Goal: Information Seeking & Learning: Learn about a topic

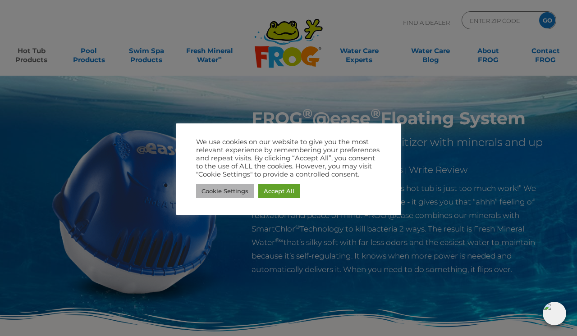
click at [245, 193] on link "Cookie Settings" at bounding box center [225, 191] width 58 height 14
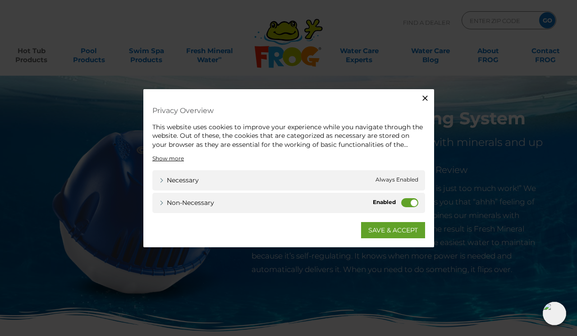
click at [414, 204] on label "Non-necessary" at bounding box center [409, 202] width 17 height 9
click at [0, 0] on input "Non-necessary" at bounding box center [0, 0] width 0 height 0
click at [391, 231] on link "SAVE & ACCEPT" at bounding box center [393, 230] width 64 height 16
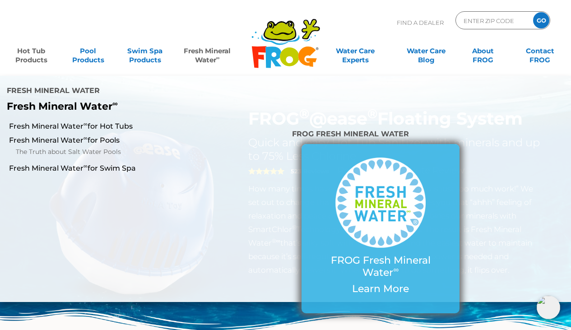
click at [373, 211] on img at bounding box center [380, 202] width 90 height 90
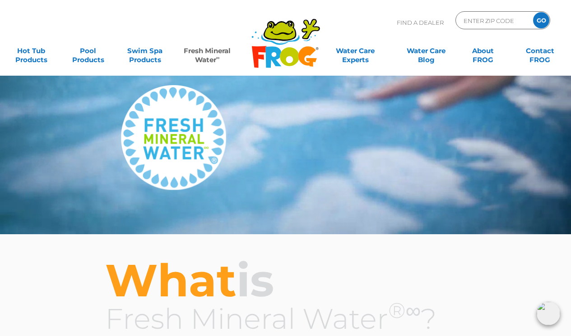
scroll to position [51, 0]
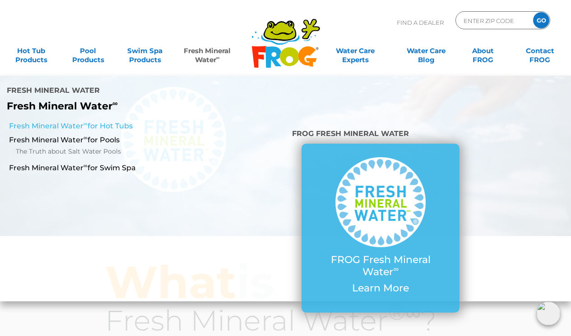
click at [129, 125] on link "Fresh Mineral Water ∞ for Hot Tubs" at bounding box center [99, 126] width 181 height 10
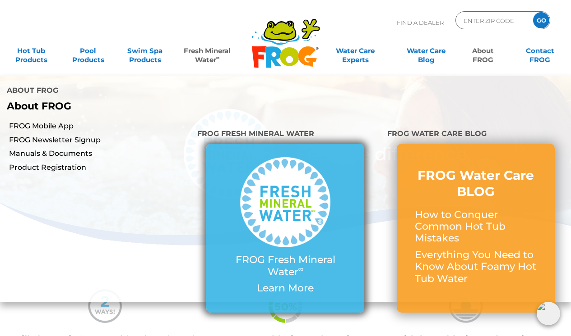
click at [300, 236] on img at bounding box center [285, 202] width 90 height 90
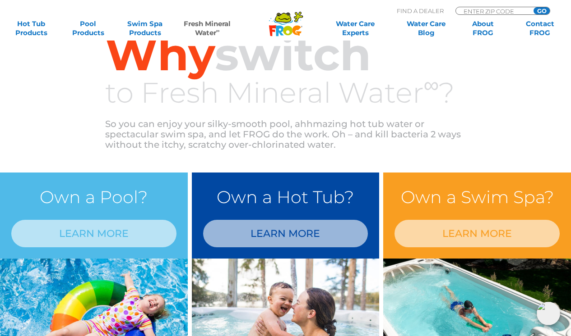
scroll to position [818, 0]
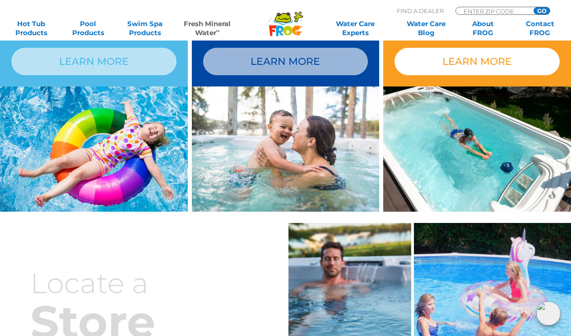
click at [497, 66] on link "LEARN MORE" at bounding box center [476, 62] width 165 height 28
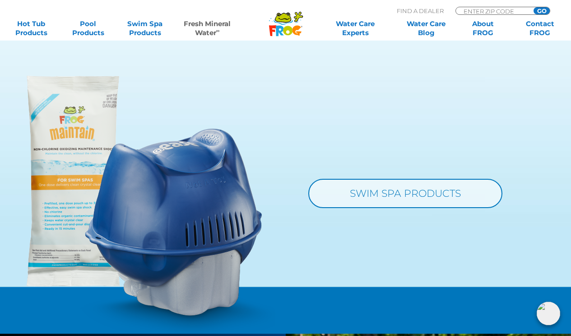
scroll to position [922, 0]
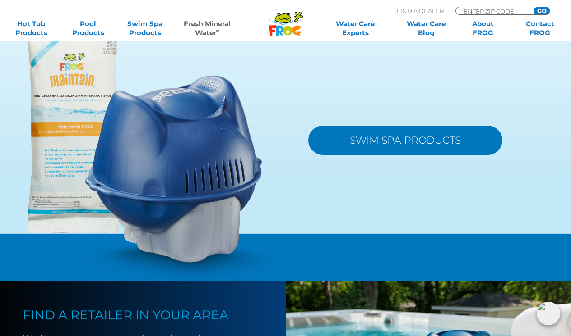
click at [415, 155] on link "SWIM SPA PRODUCTS" at bounding box center [405, 140] width 194 height 29
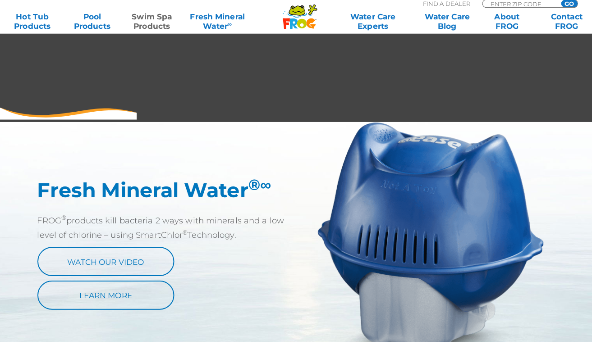
scroll to position [479, 0]
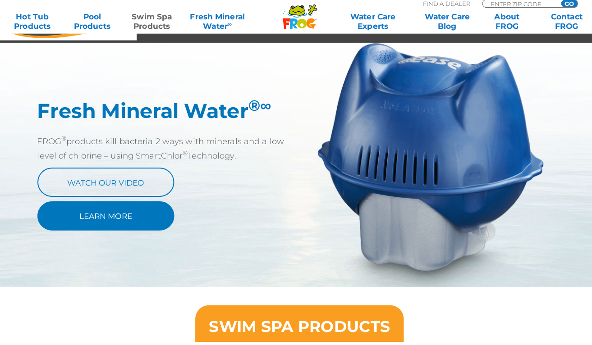
click at [148, 208] on link "Learn More" at bounding box center [104, 221] width 135 height 29
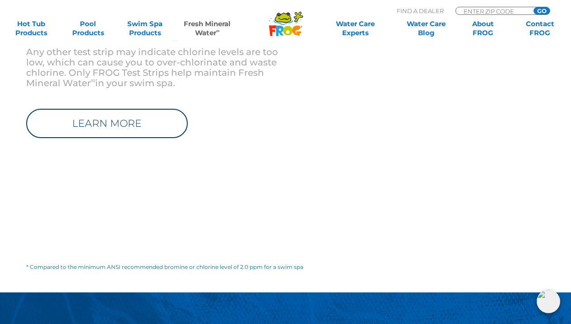
scroll to position [1567, 0]
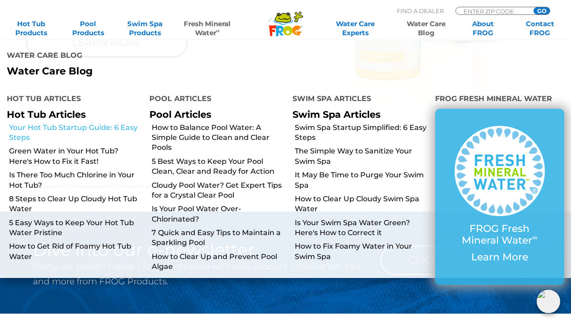
click at [64, 127] on link "Your Hot Tub Startup Guide: 6 Easy Steps" at bounding box center [76, 133] width 134 height 20
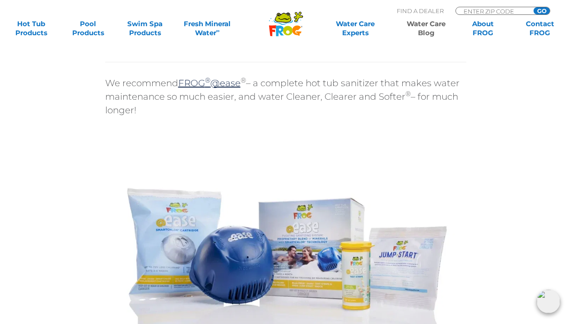
scroll to position [2856, 0]
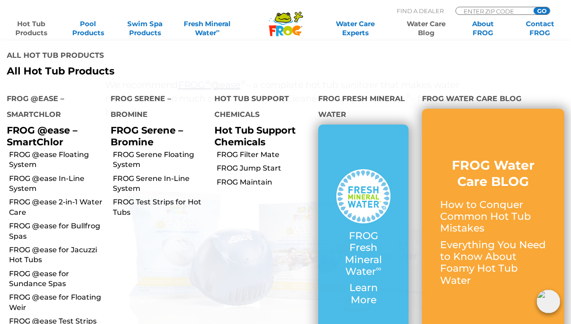
click at [32, 28] on link "Hot Tub Products" at bounding box center [31, 28] width 44 height 18
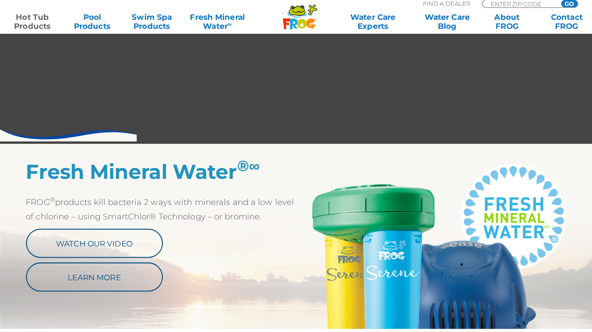
scroll to position [429, 0]
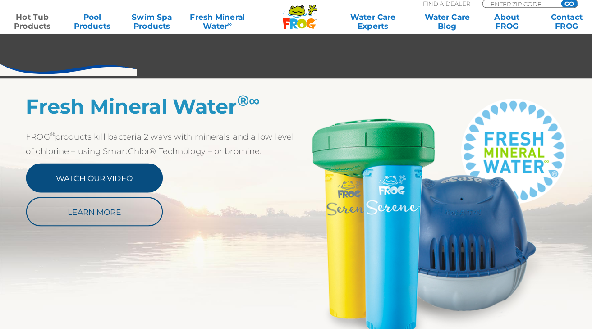
click at [114, 175] on link "Watch Our Video" at bounding box center [93, 183] width 135 height 29
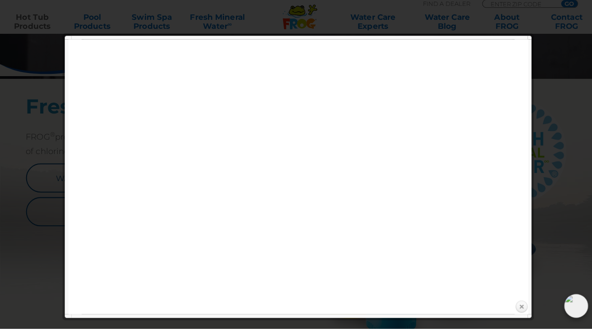
click at [516, 304] on link "Close" at bounding box center [516, 311] width 14 height 14
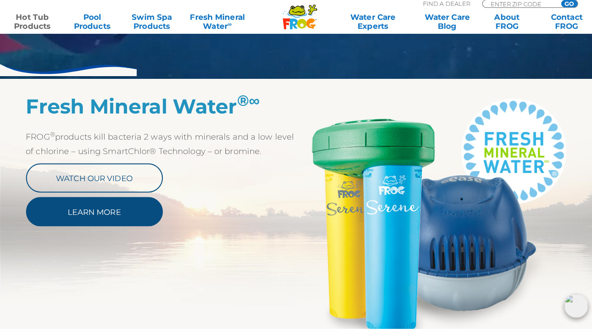
click at [124, 212] on link "Learn More" at bounding box center [93, 216] width 135 height 29
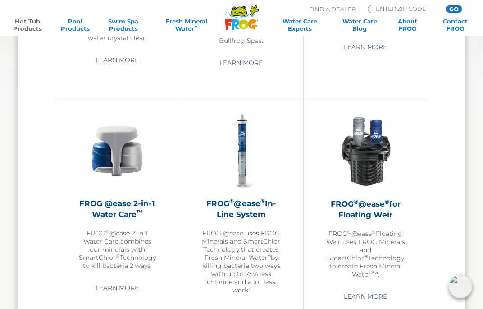
scroll to position [1105, 0]
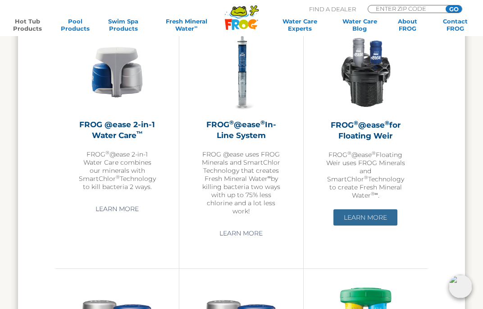
click at [358, 209] on link "Learn More" at bounding box center [366, 217] width 64 height 16
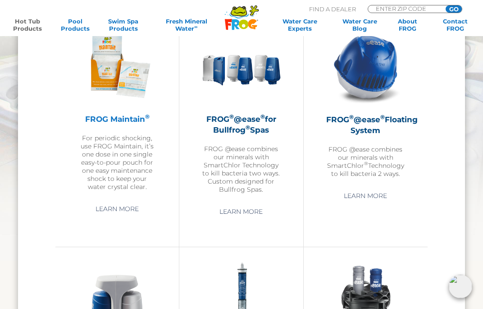
scroll to position [1046, 0]
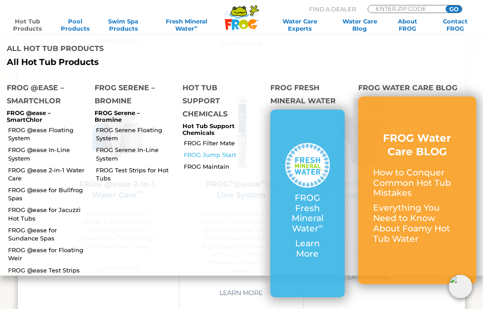
click at [227, 151] on link "FROG Jump Start" at bounding box center [224, 155] width 80 height 8
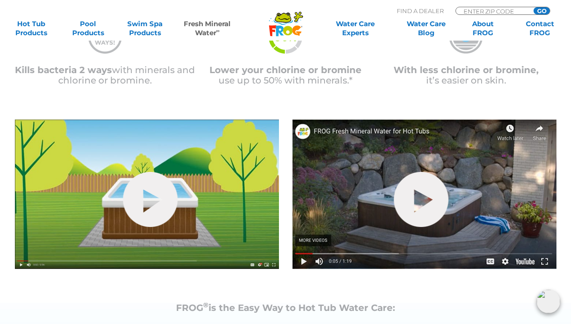
scroll to position [368, 0]
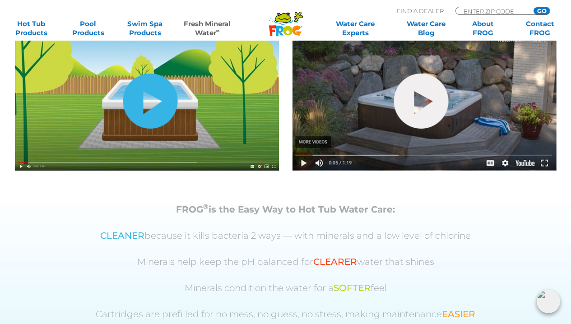
click at [147, 102] on link "hide-me" at bounding box center [150, 101] width 55 height 55
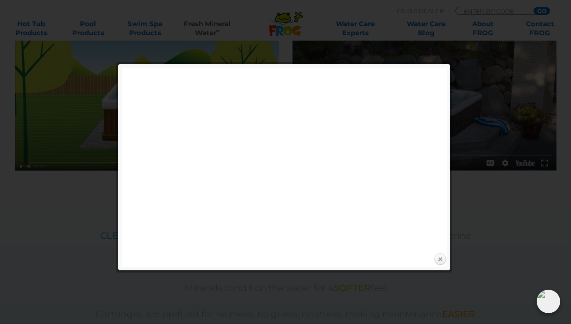
click at [440, 264] on link "Close" at bounding box center [440, 260] width 14 height 14
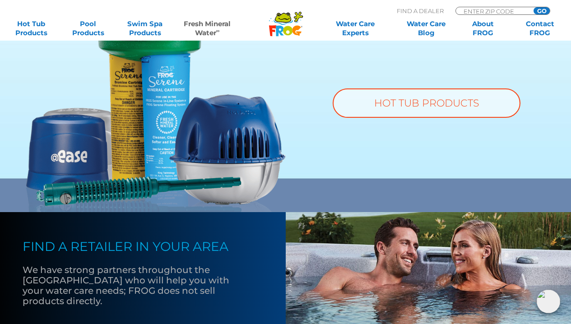
scroll to position [730, 0]
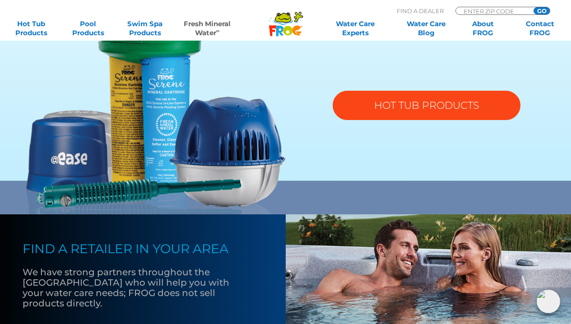
click at [416, 110] on link "HOT TUB PRODUCTS" at bounding box center [426, 105] width 188 height 29
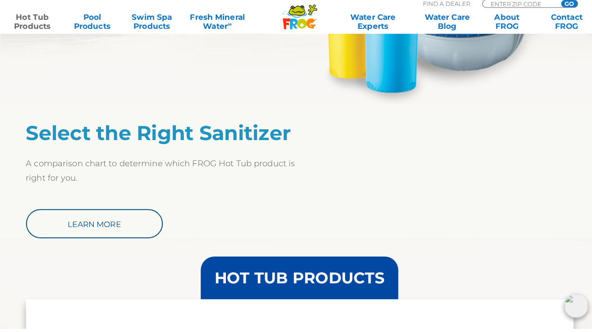
scroll to position [670, 0]
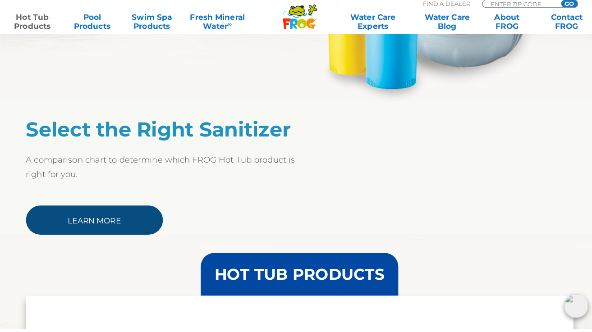
click at [129, 213] on link "Learn More" at bounding box center [93, 225] width 135 height 29
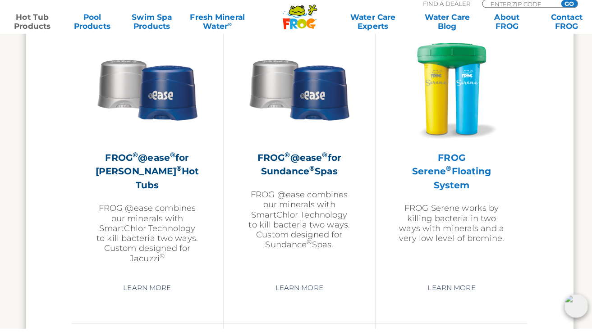
scroll to position [1322, 0]
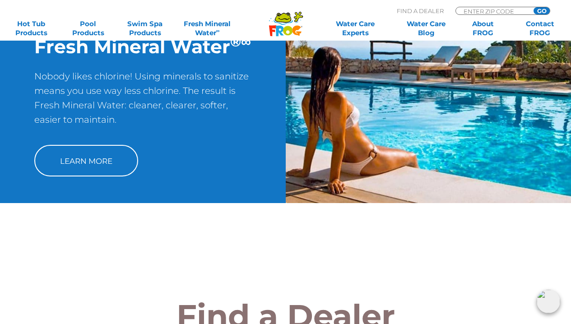
scroll to position [234, 0]
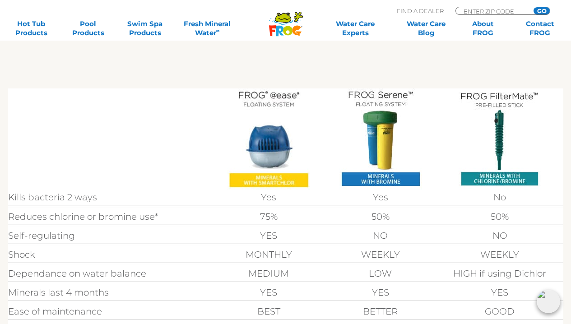
click at [279, 164] on img at bounding box center [268, 138] width 82 height 101
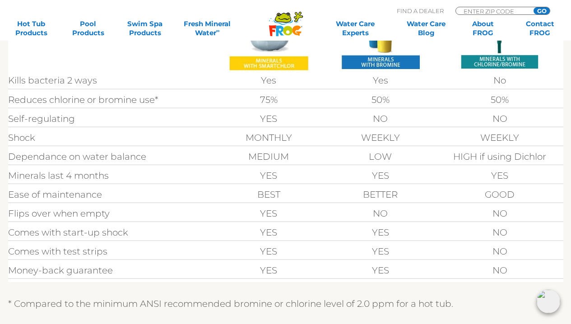
scroll to position [162, 0]
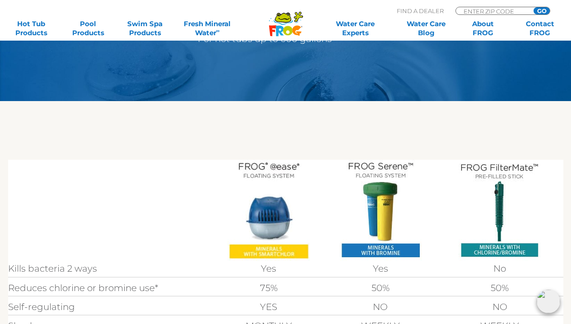
click at [377, 171] on img at bounding box center [380, 210] width 82 height 101
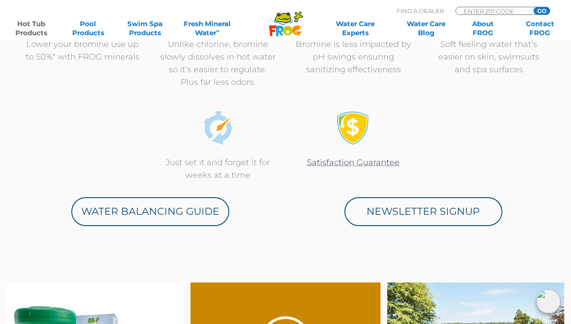
scroll to position [560, 0]
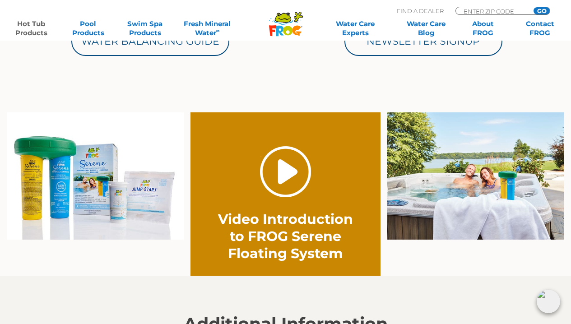
click at [285, 175] on link "." at bounding box center [285, 171] width 51 height 51
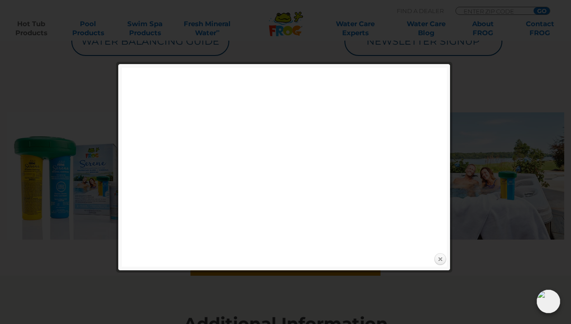
click at [443, 261] on link "Close" at bounding box center [440, 260] width 14 height 14
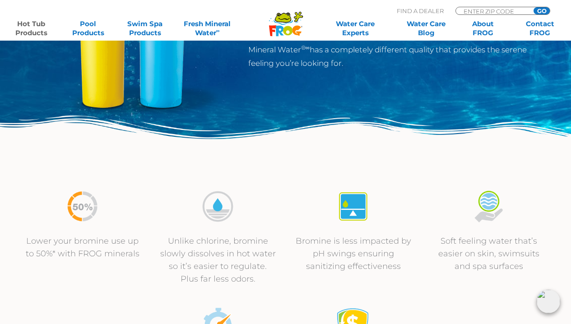
scroll to position [113, 0]
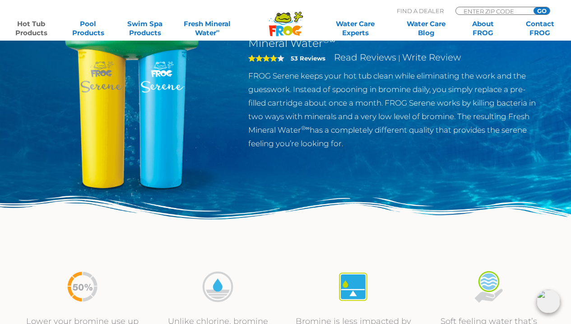
scroll to position [193, 0]
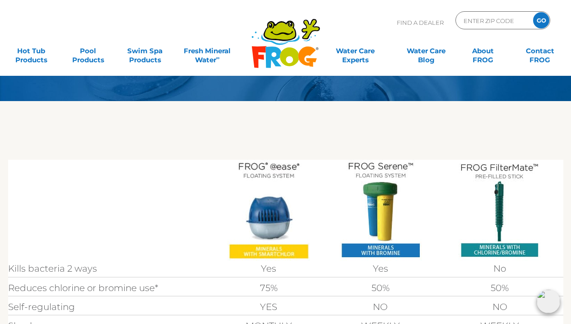
click at [263, 168] on img at bounding box center [268, 210] width 82 height 101
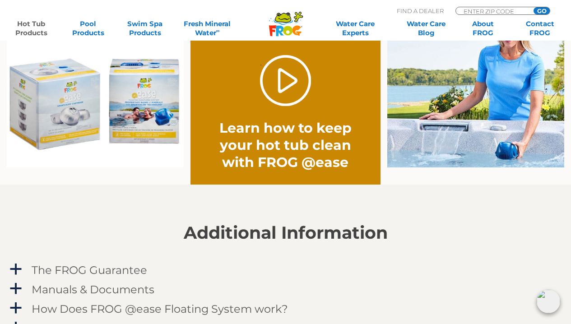
scroll to position [719, 0]
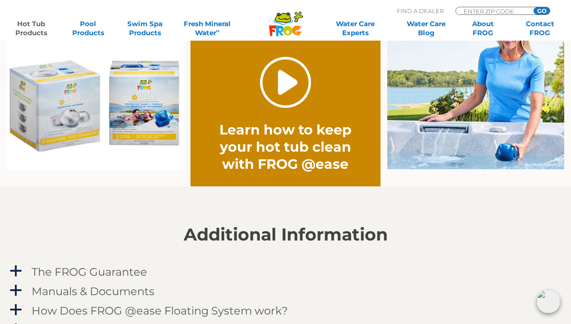
click at [283, 85] on link "." at bounding box center [285, 82] width 51 height 51
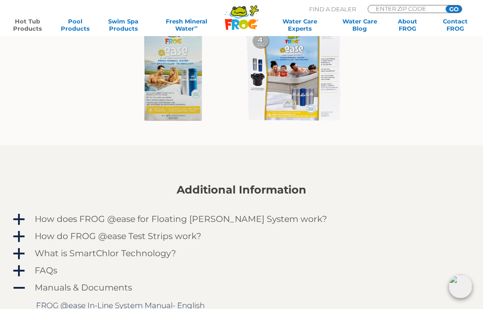
scroll to position [720, 0]
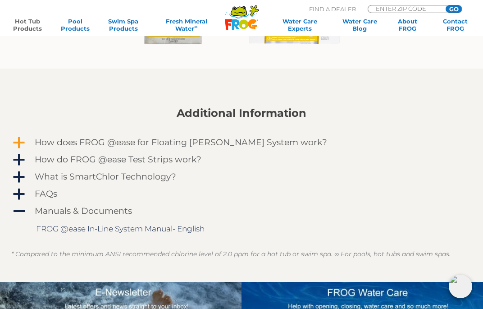
click at [265, 142] on h4 "How does FROG @ease for Floating Weir System work?" at bounding box center [181, 143] width 293 height 10
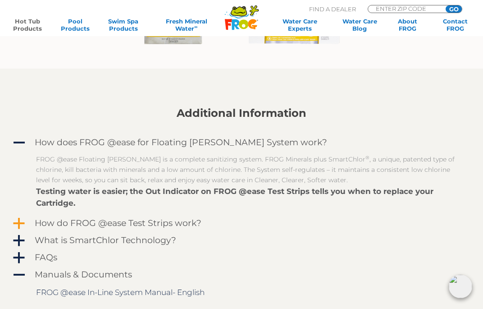
click at [198, 224] on h4 "How do FROG @ease Test Strips work?" at bounding box center [118, 223] width 167 height 10
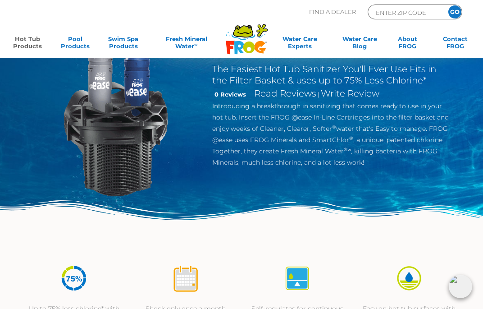
scroll to position [0, 0]
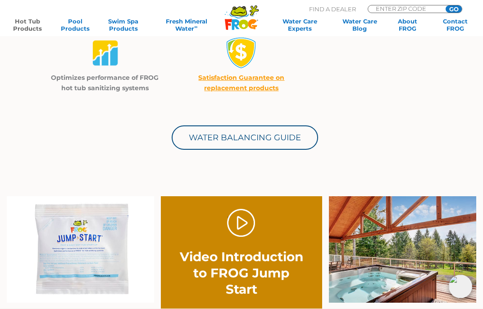
scroll to position [250, 0]
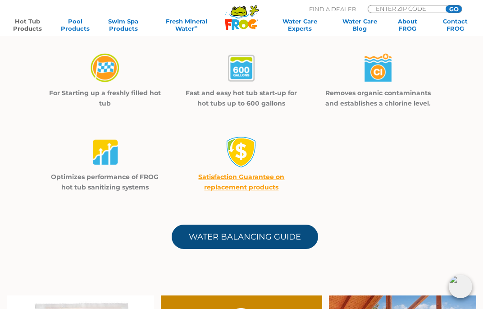
click at [267, 234] on link "Water Balancing Guide" at bounding box center [245, 237] width 147 height 24
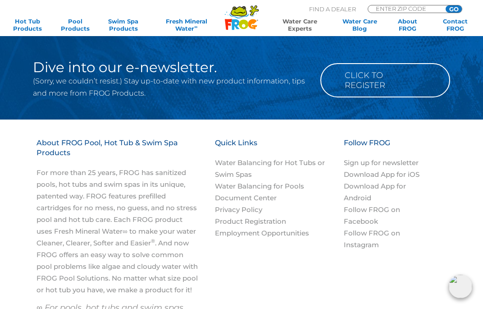
scroll to position [1148, 0]
